Goal: Transaction & Acquisition: Purchase product/service

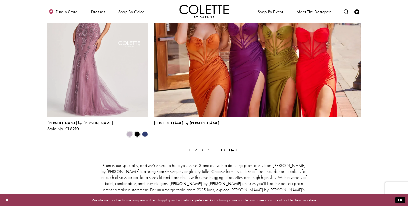
scroll to position [1081, 0]
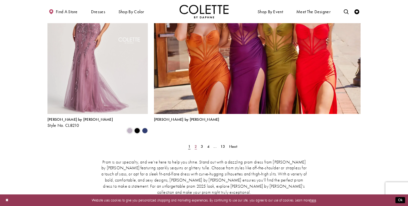
click at [196, 144] on span "2" at bounding box center [195, 146] width 2 height 5
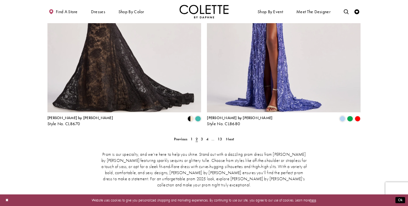
scroll to position [964, 0]
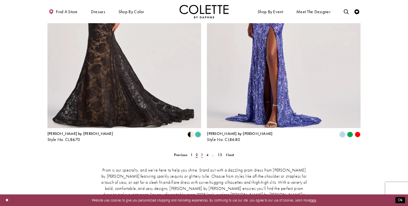
click at [201, 153] on span "3" at bounding box center [202, 155] width 2 height 5
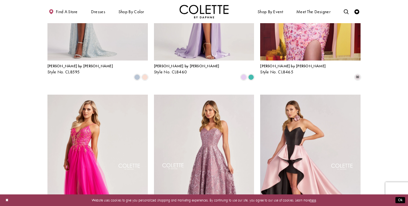
scroll to position [418, 0]
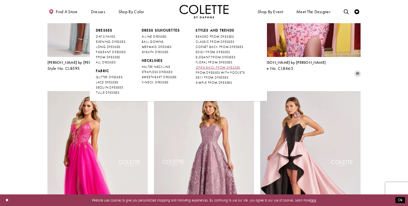
click at [212, 68] on span "OPEN BACK PROM DRESSES" at bounding box center [217, 67] width 44 height 4
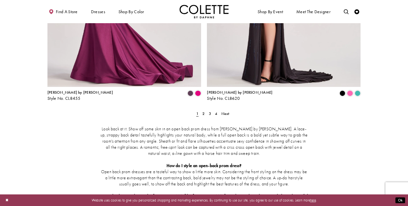
scroll to position [899, 0]
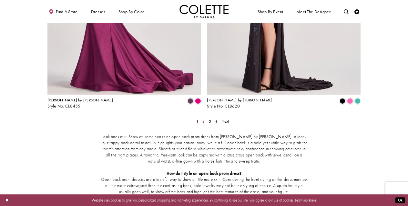
click at [203, 119] on span "2" at bounding box center [203, 121] width 2 height 5
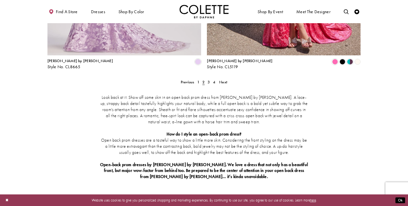
scroll to position [940, 0]
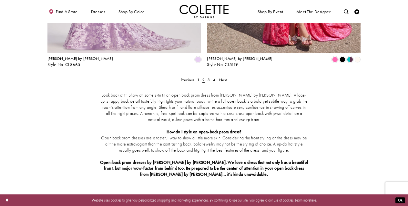
click at [209, 82] on div "Look back at it. Show off some skin in an open back prom dress from [PERSON_NAM…" at bounding box center [203, 135] width 313 height 106
click at [209, 77] on span "3" at bounding box center [208, 79] width 2 height 5
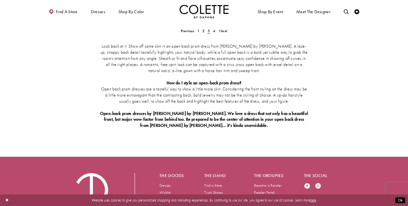
scroll to position [958, 0]
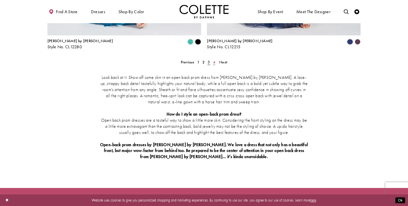
click at [214, 60] on span "4" at bounding box center [214, 62] width 2 height 5
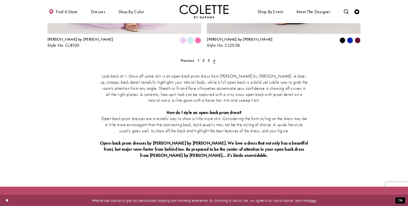
scroll to position [598, 0]
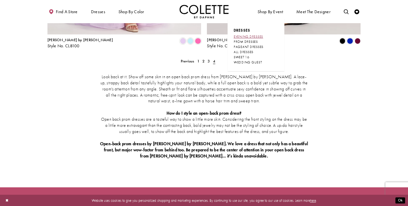
click at [252, 35] on span "EVENING DRESSES" at bounding box center [247, 37] width 29 height 4
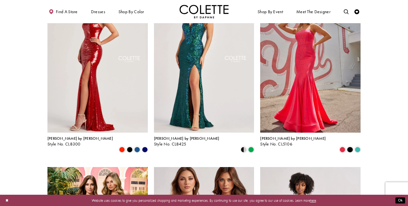
scroll to position [434, 0]
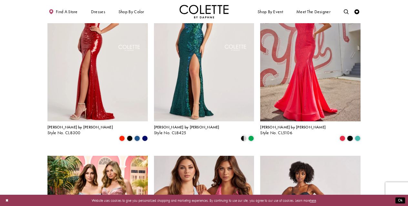
click at [198, 76] on img "Visit Colette by Daphne Style No. CL8425 Page" at bounding box center [204, 49] width 100 height 146
